Goal: Find specific page/section: Find specific page/section

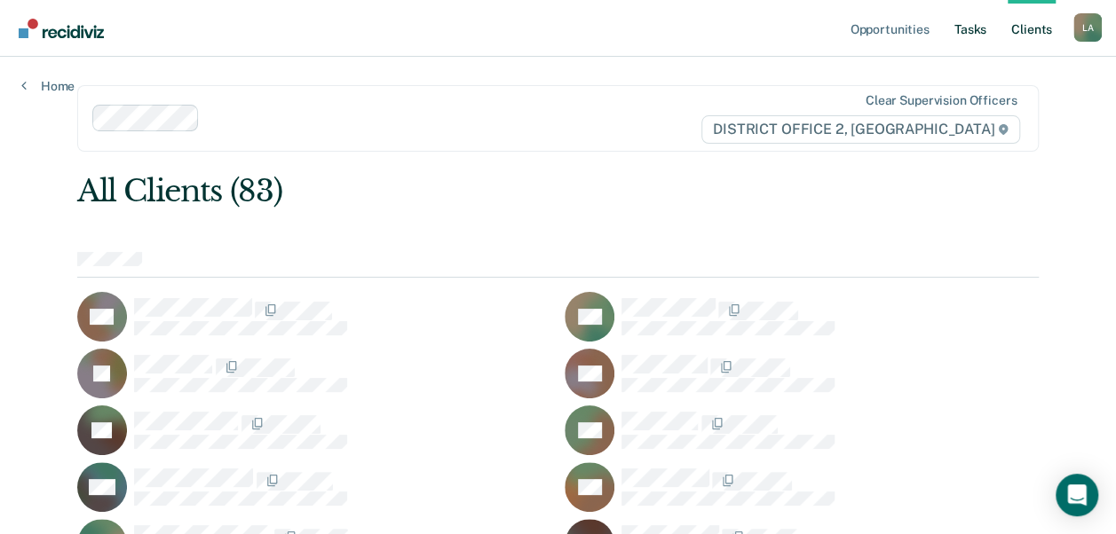
click at [973, 38] on link "Tasks" at bounding box center [970, 28] width 39 height 57
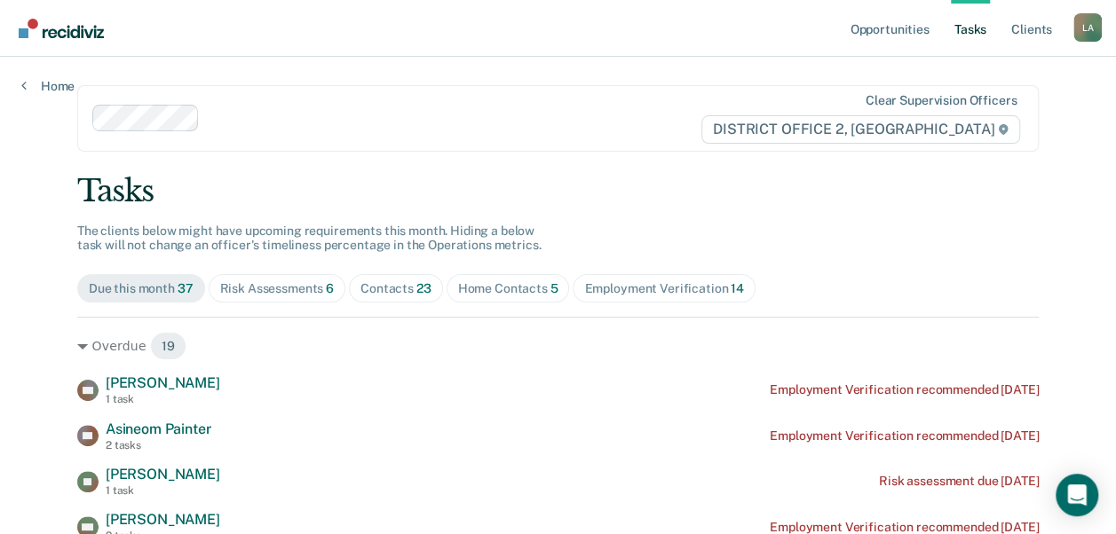
click at [265, 300] on span "Risk Assessments 6" at bounding box center [278, 288] width 138 height 28
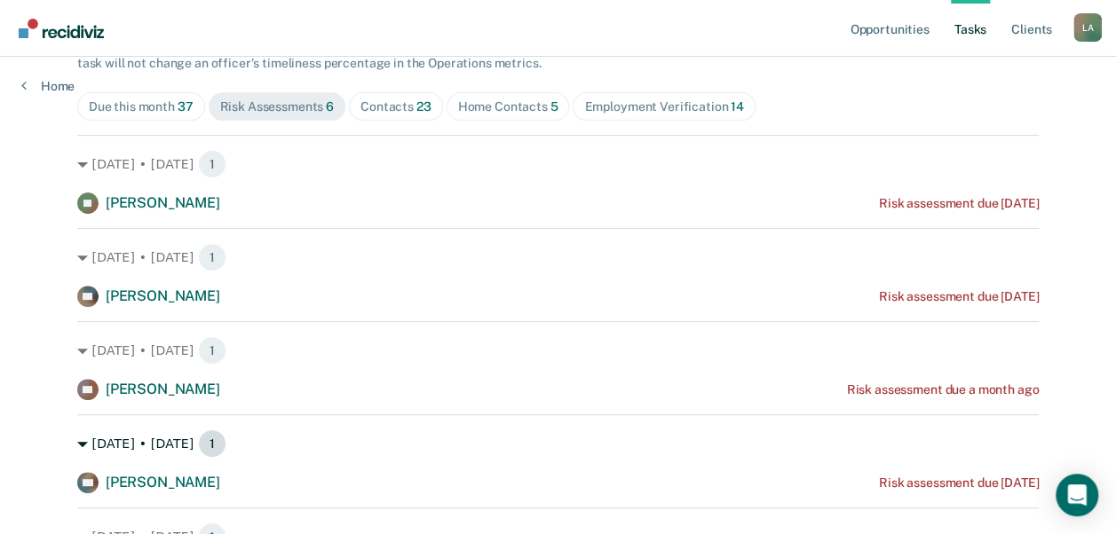
scroll to position [179, 0]
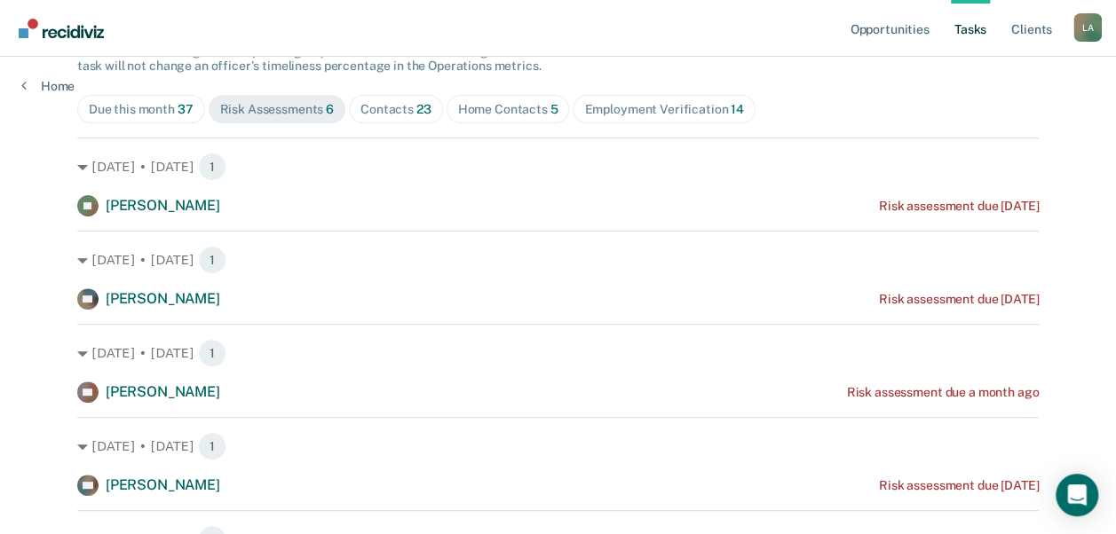
click at [474, 110] on div "Home Contacts 5" at bounding box center [508, 109] width 100 height 15
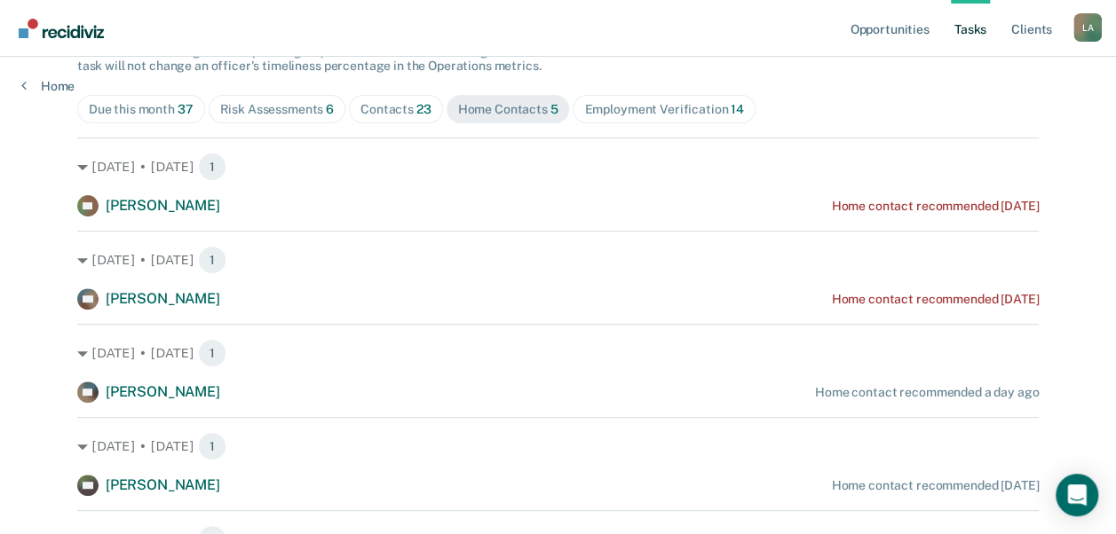
click at [385, 105] on div "Contacts 23" at bounding box center [395, 109] width 71 height 15
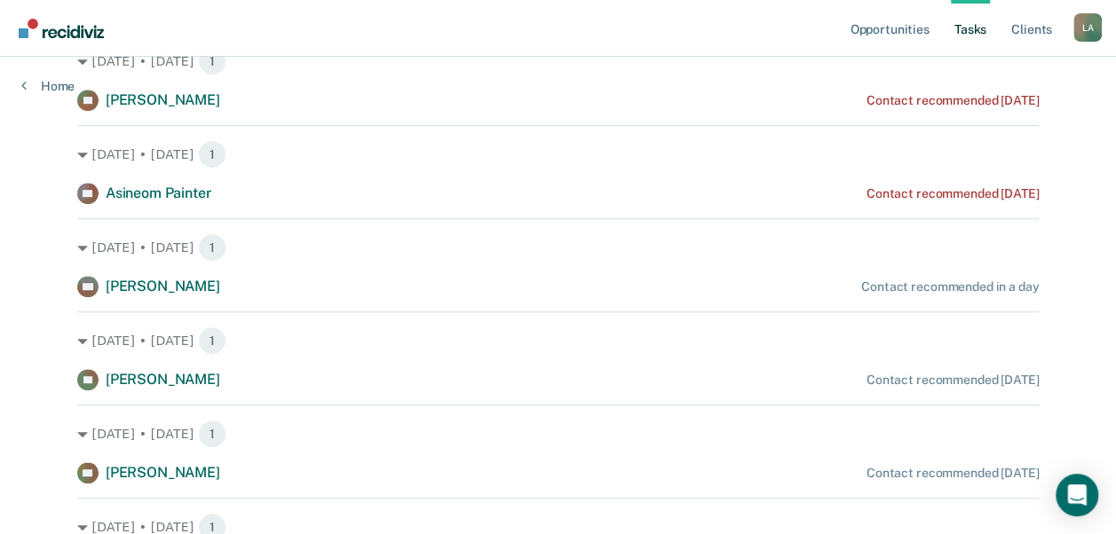
scroll to position [379, 0]
